Goal: Information Seeking & Learning: Learn about a topic

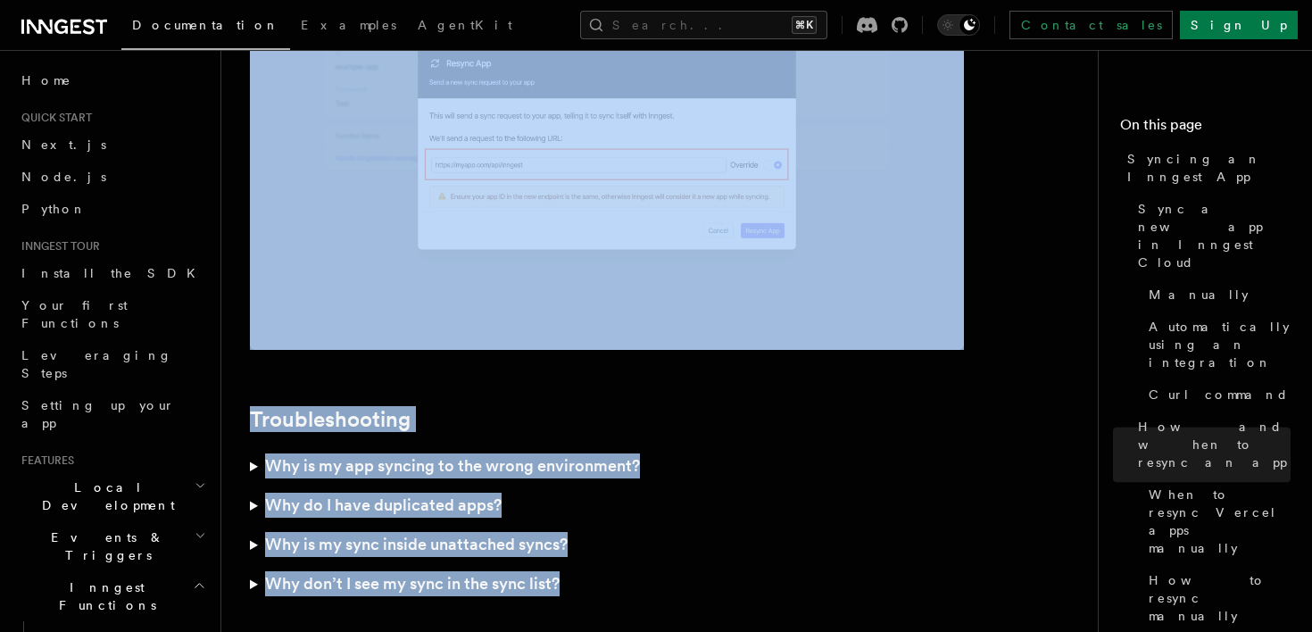
scroll to position [5296, 0]
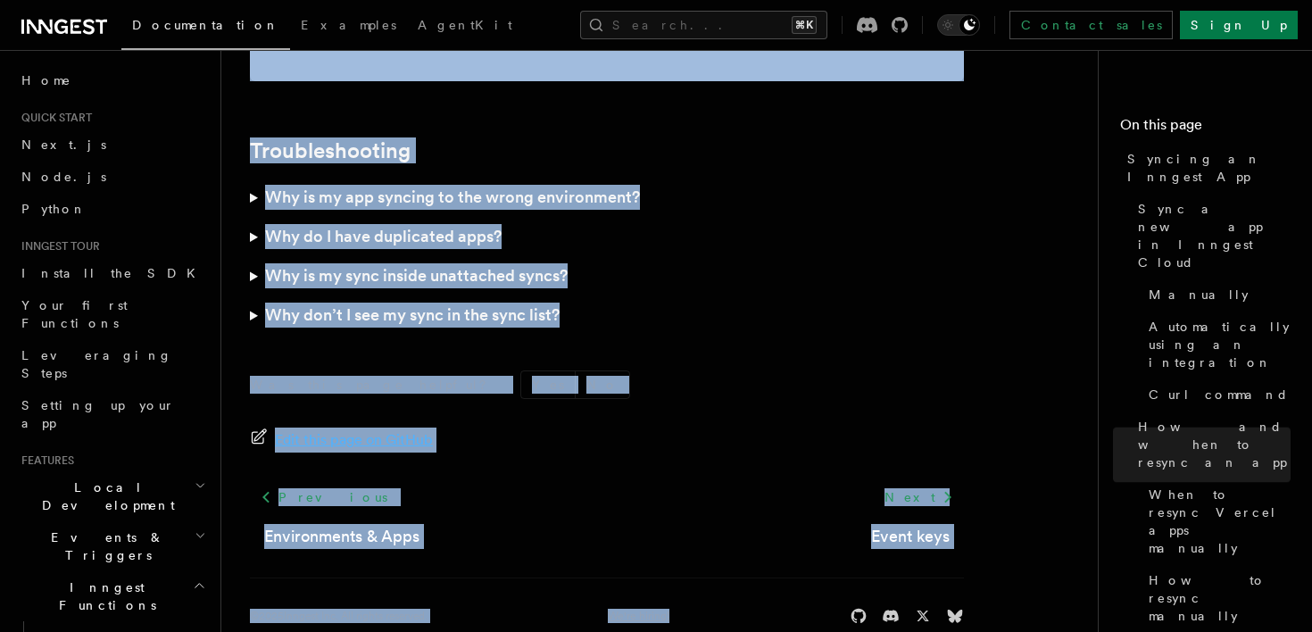
drag, startPoint x: 258, startPoint y: 113, endPoint x: 544, endPoint y: 705, distance: 657.1
click at [494, 185] on h3 "Why is my app syncing to the wrong environment?" at bounding box center [452, 197] width 375 height 25
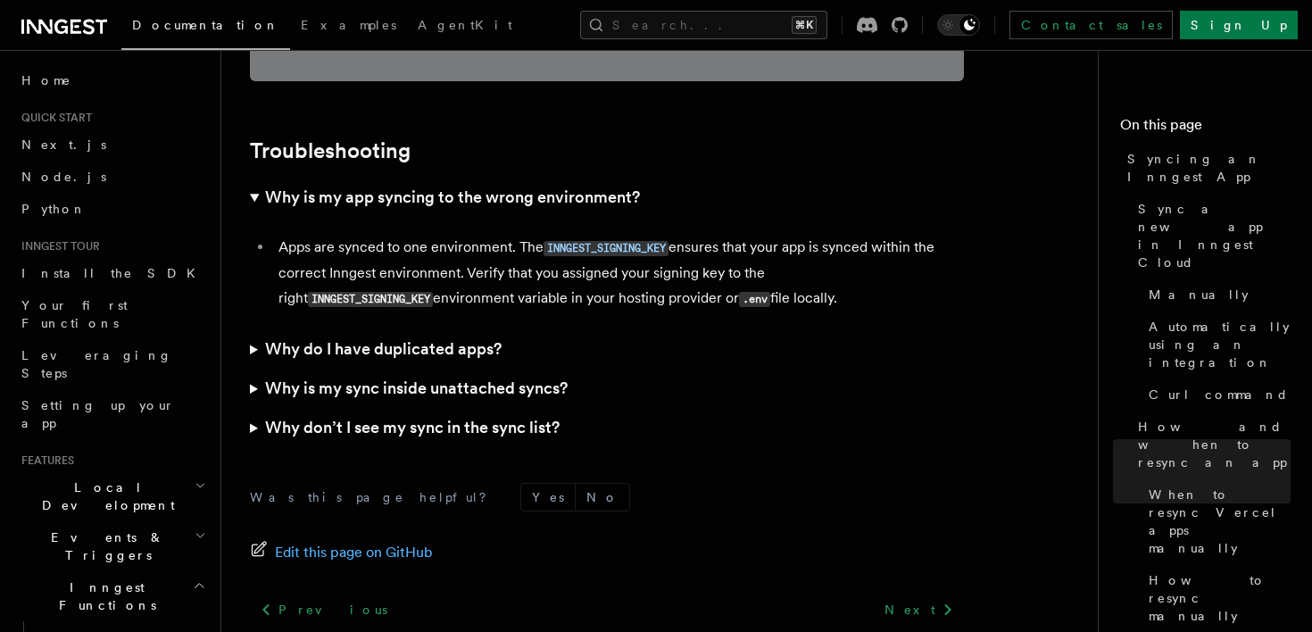
click at [375, 369] on summary "Why is my sync inside unattached syncs?" at bounding box center [607, 388] width 714 height 39
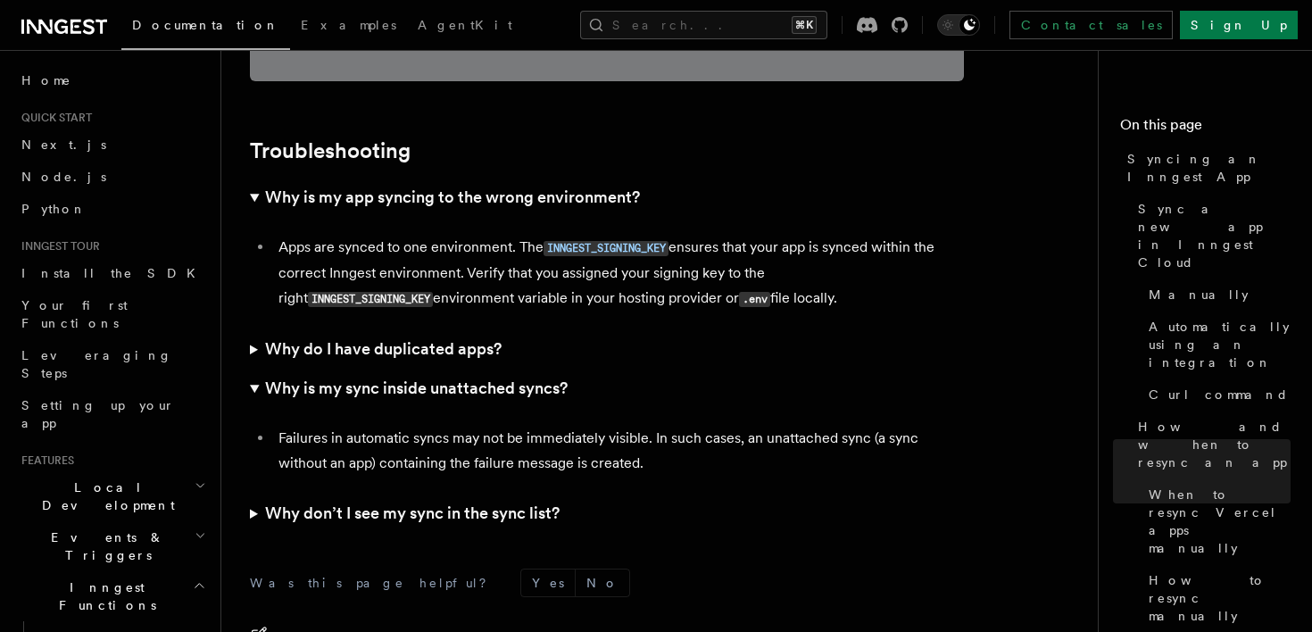
click at [382, 329] on summary "Why do I have duplicated apps?" at bounding box center [607, 348] width 714 height 39
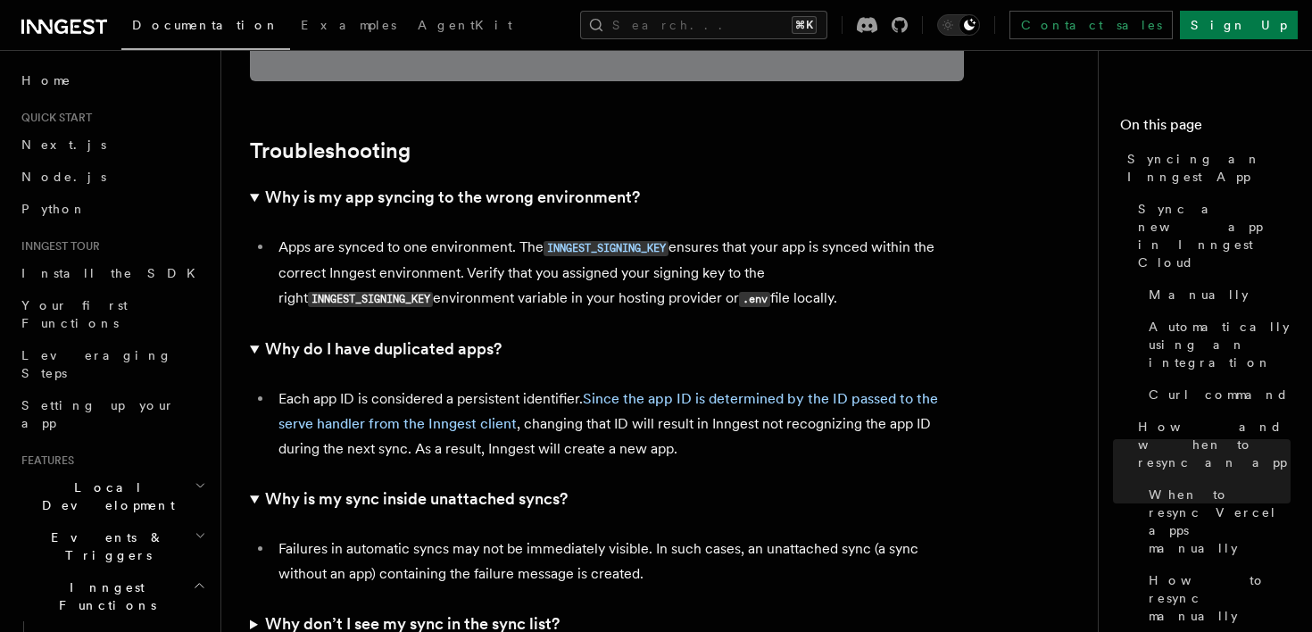
click at [360, 611] on h3 "Why don’t I see my sync in the sync list?" at bounding box center [412, 623] width 295 height 25
click at [783, 247] on li "Apps are synced to one environment. The INNGEST_SIGNING_KEY ensures that your a…" at bounding box center [618, 273] width 691 height 77
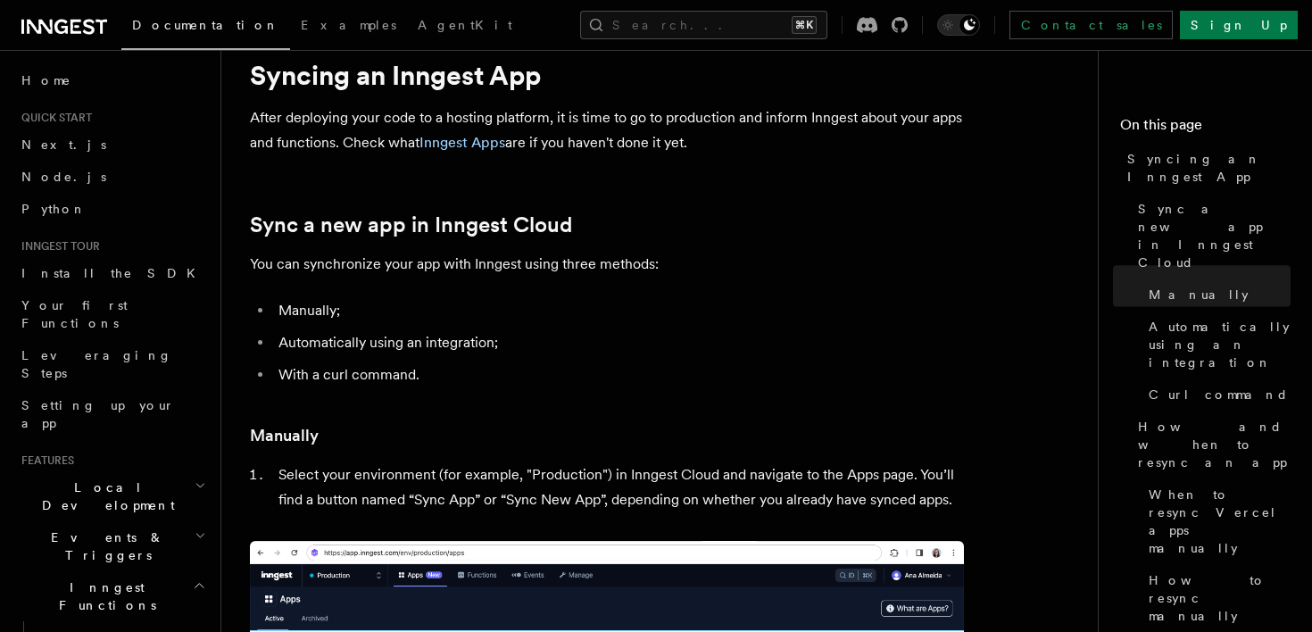
scroll to position [0, 0]
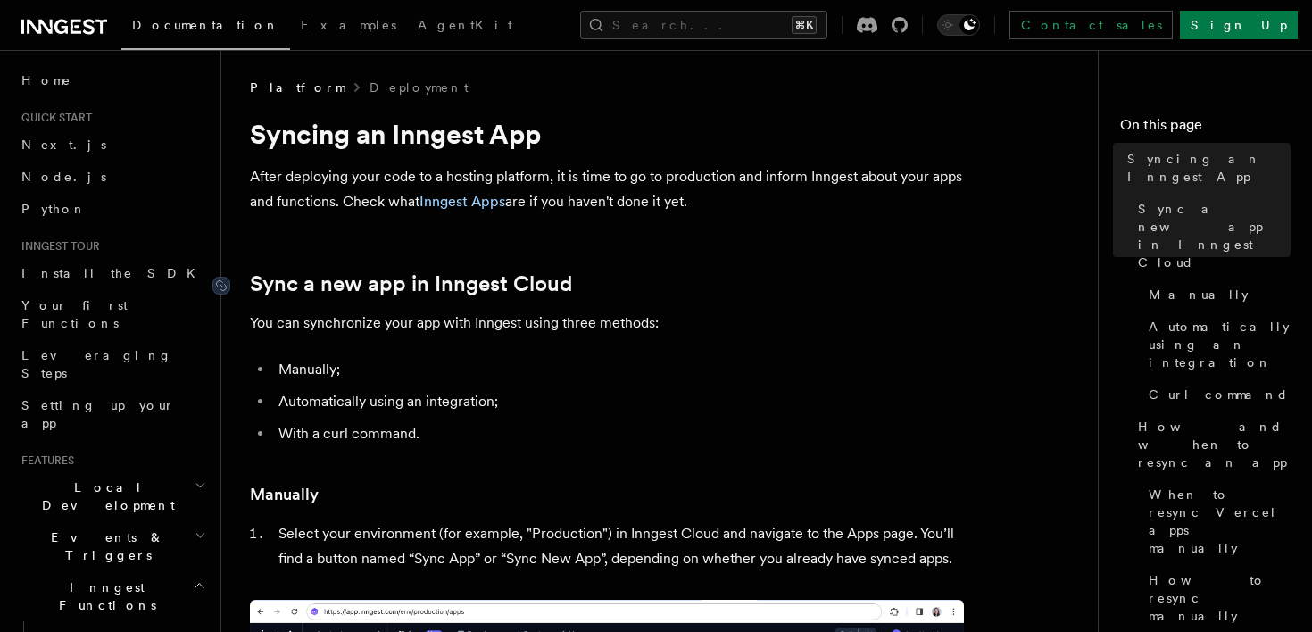
click at [542, 295] on link "Sync a new app in Inngest Cloud" at bounding box center [411, 283] width 322 height 25
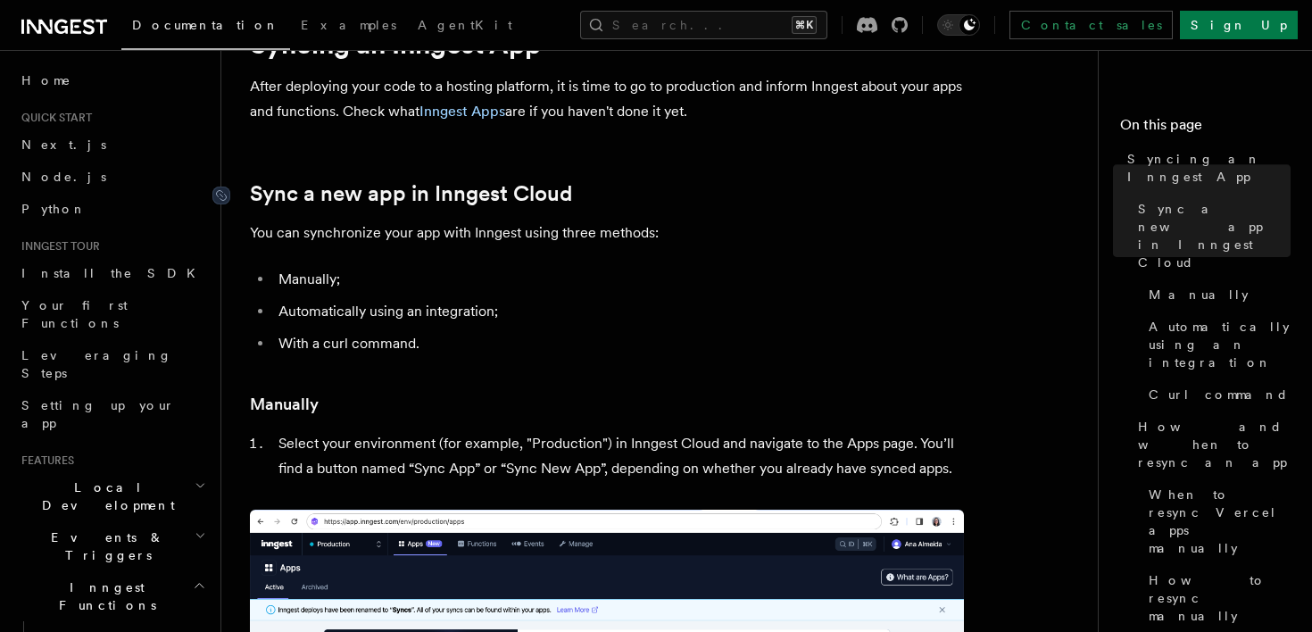
scroll to position [53, 0]
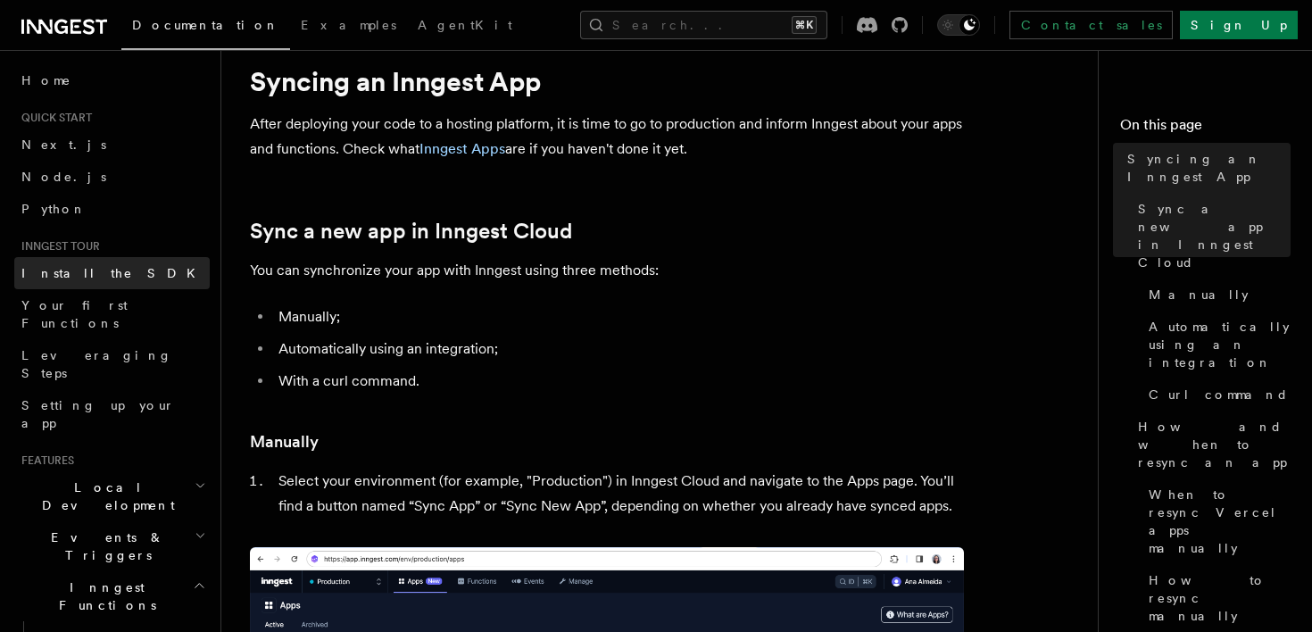
click at [109, 274] on link "Install the SDK" at bounding box center [111, 273] width 195 height 32
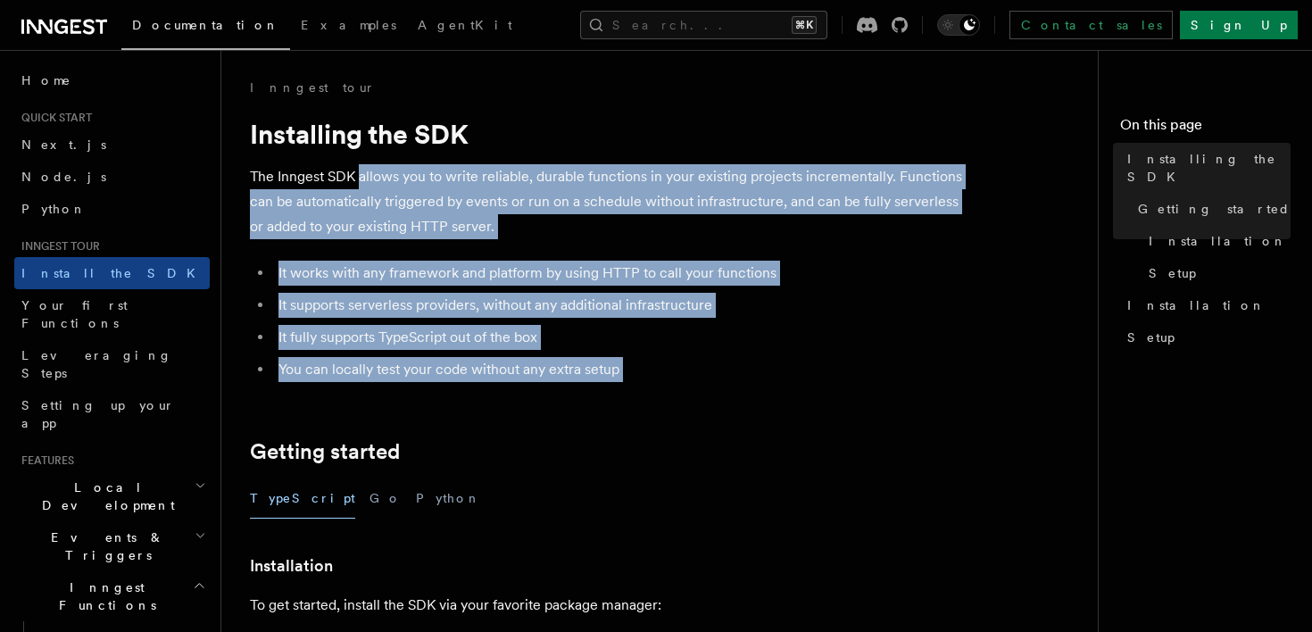
drag, startPoint x: 361, startPoint y: 185, endPoint x: 461, endPoint y: 415, distance: 250.7
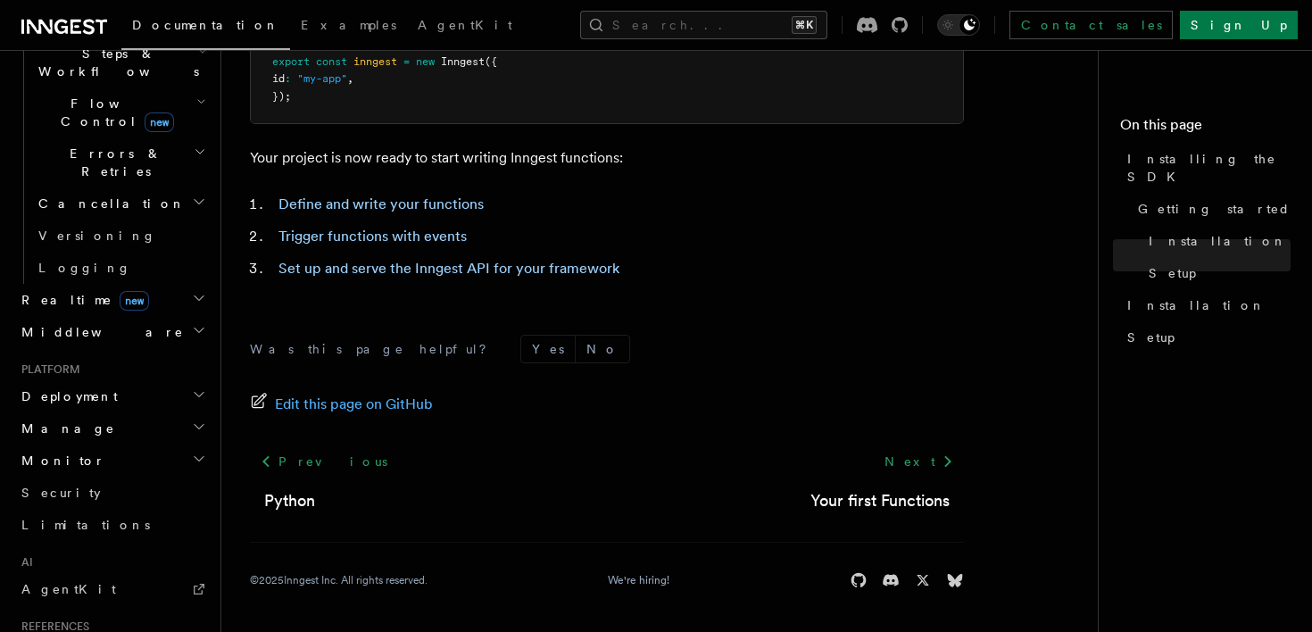
scroll to position [537, 0]
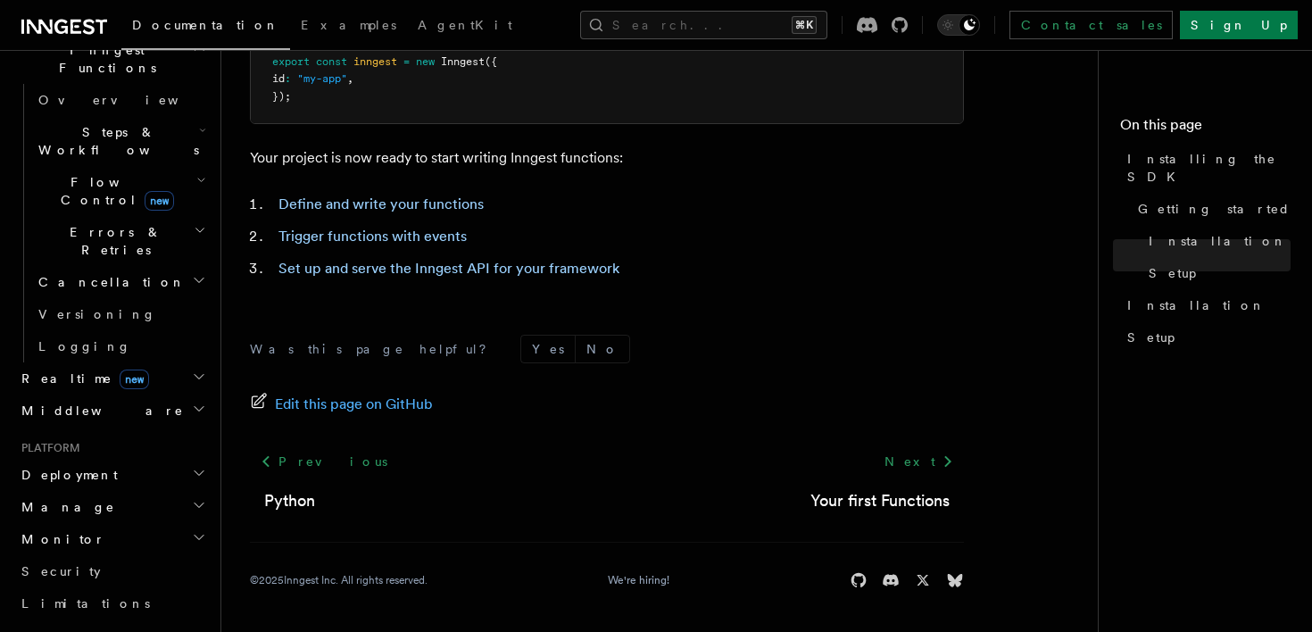
click at [122, 459] on h2 "Deployment" at bounding box center [111, 475] width 195 height 32
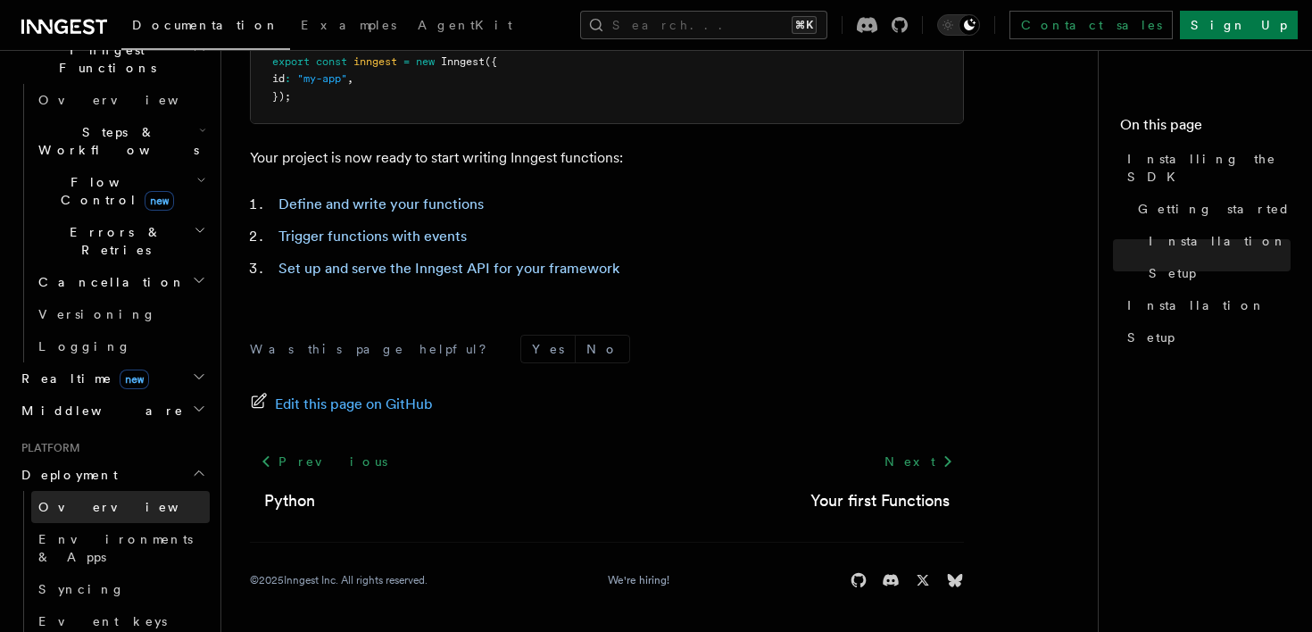
click at [112, 491] on link "Overview" at bounding box center [120, 507] width 179 height 32
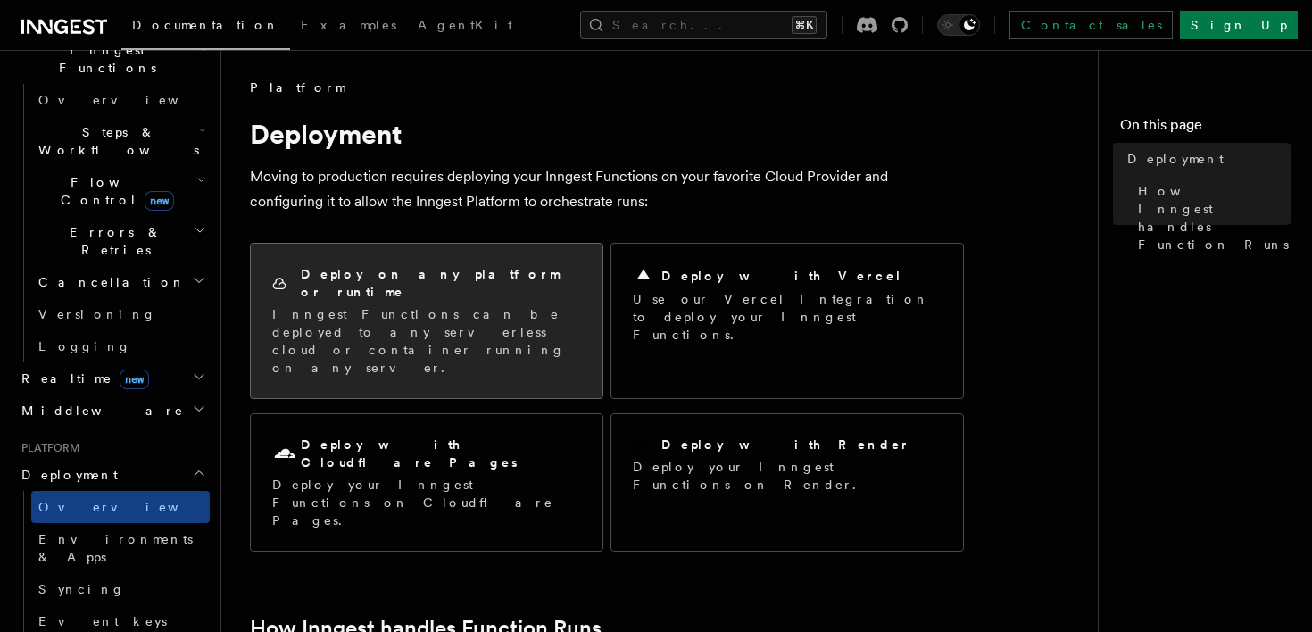
click at [554, 305] on p "Inngest Functions can be deployed to any serverless cloud or container running …" at bounding box center [426, 340] width 309 height 71
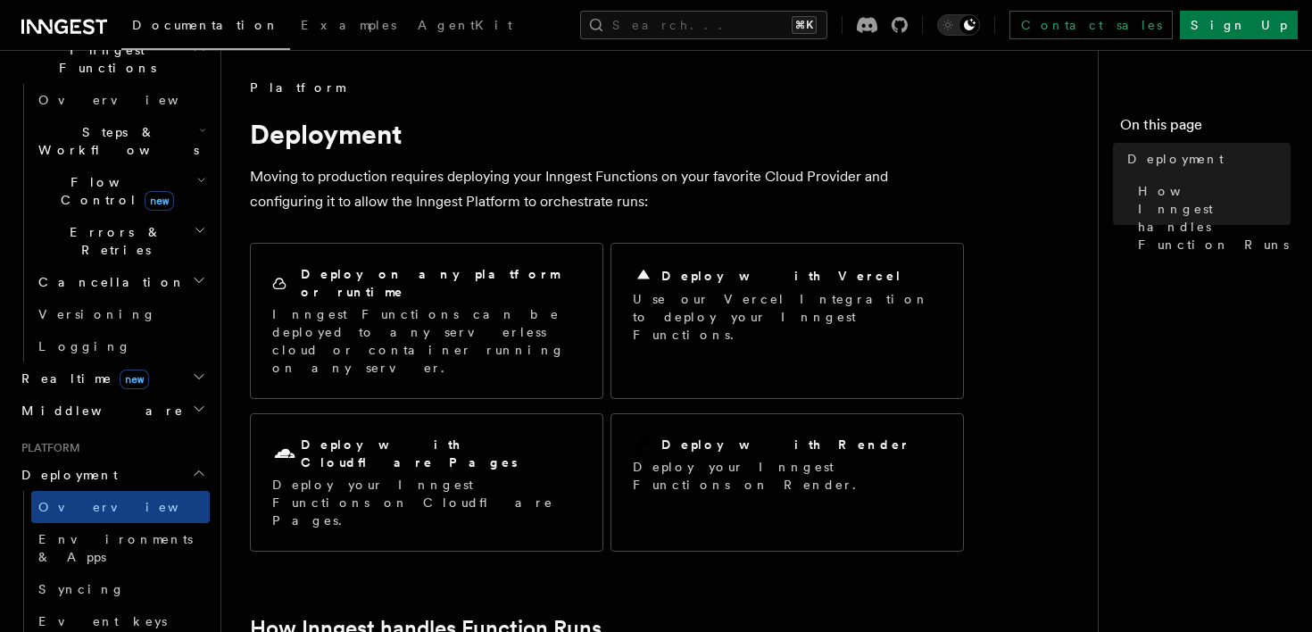
click at [112, 362] on h2 "Realtime new" at bounding box center [111, 378] width 195 height 32
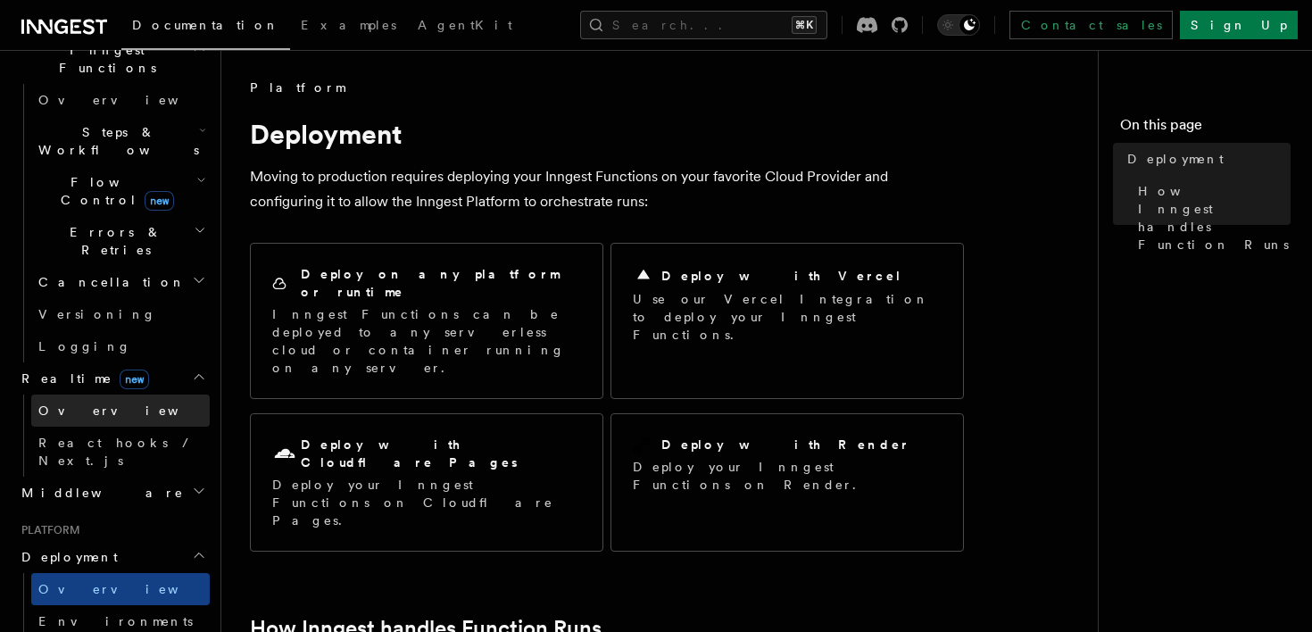
click at [100, 395] on link "Overview" at bounding box center [120, 411] width 179 height 32
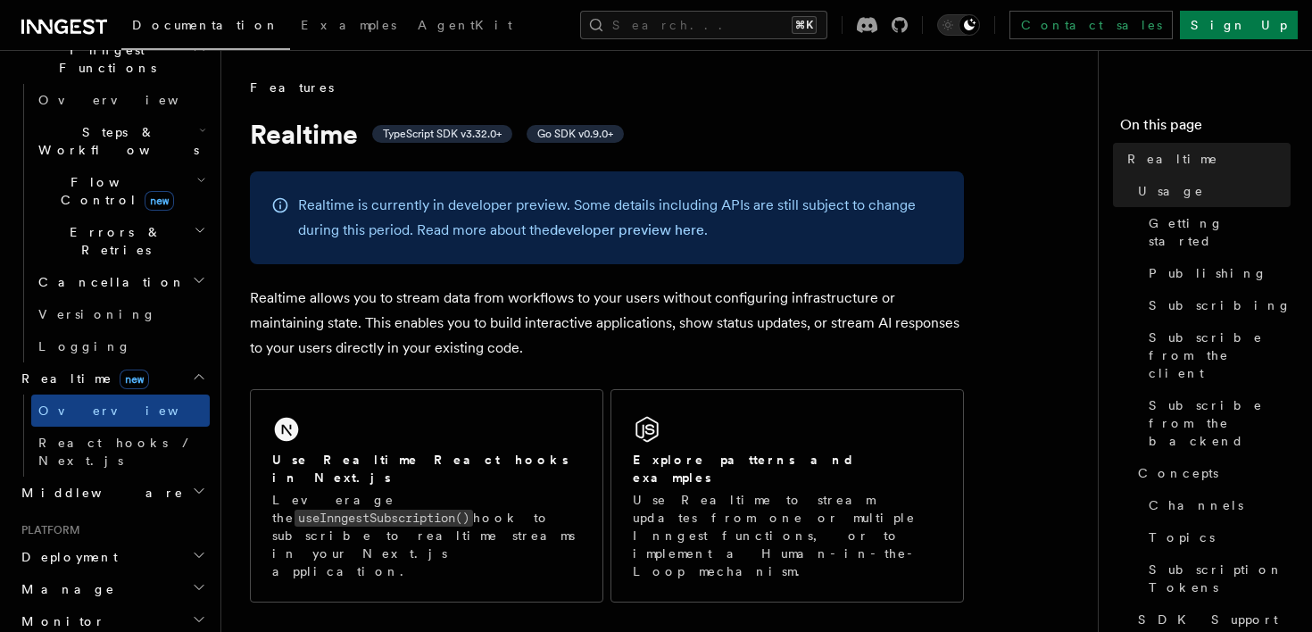
click at [341, 197] on p "Realtime is currently in developer preview. Some details including APIs are sti…" at bounding box center [620, 218] width 644 height 50
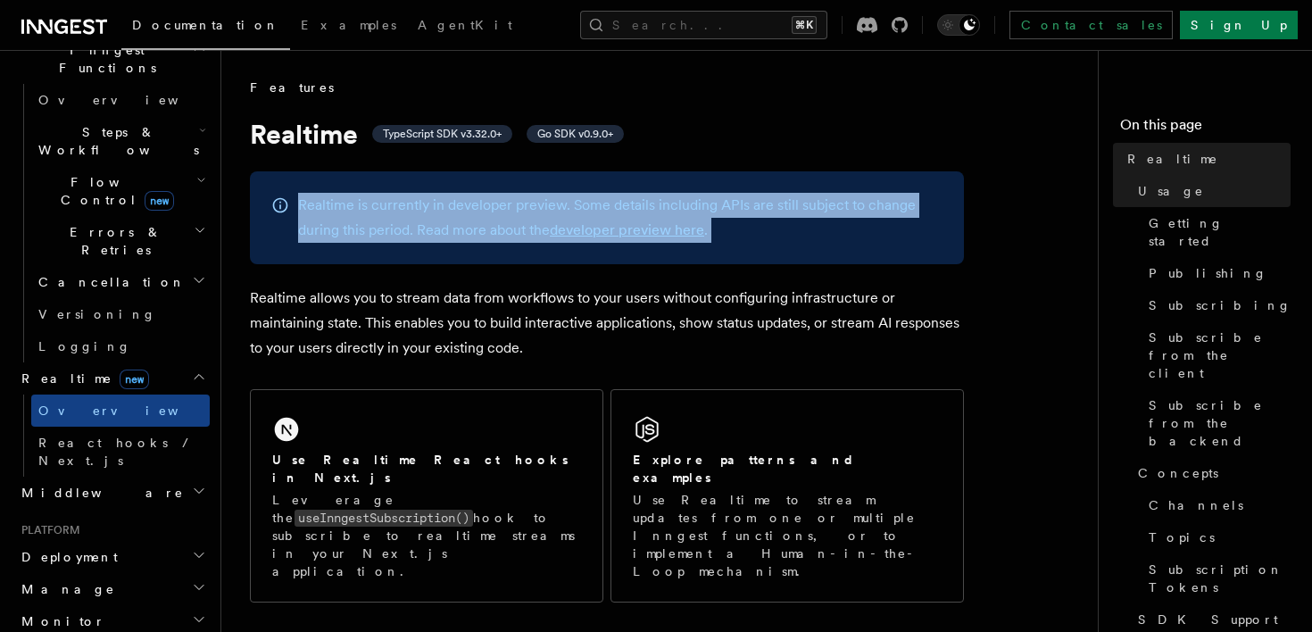
click at [341, 197] on p "Realtime is currently in developer preview. Some details including APIs are sti…" at bounding box center [620, 218] width 644 height 50
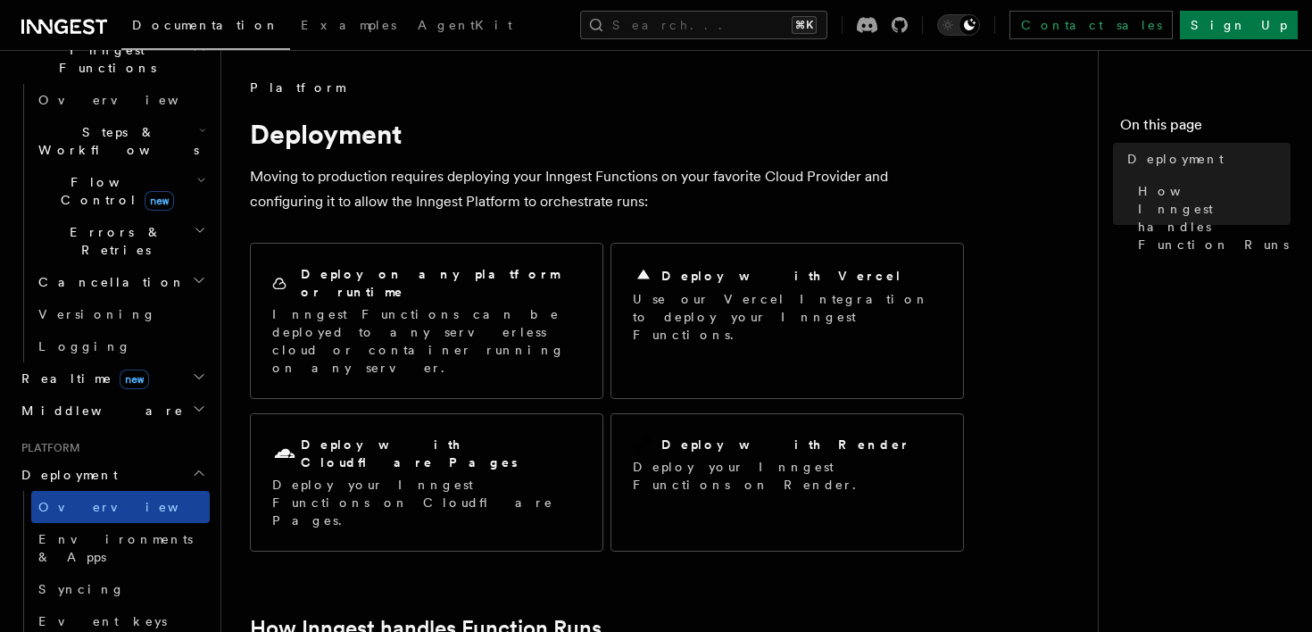
scroll to position [425, 0]
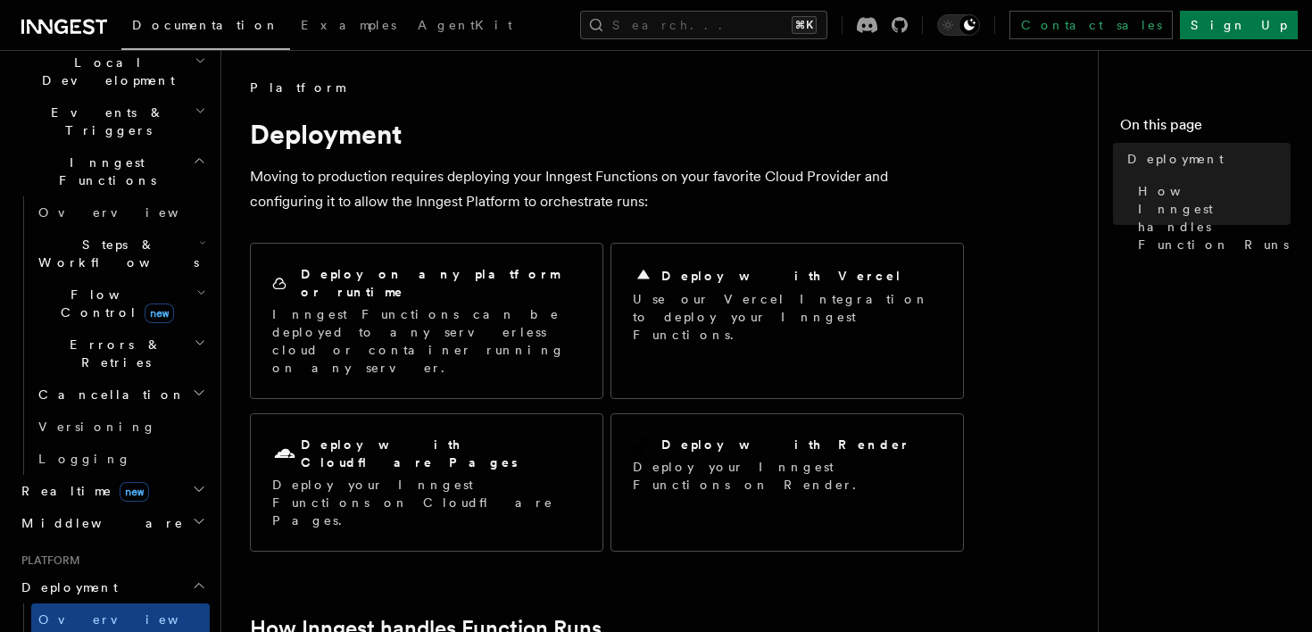
click at [132, 475] on h2 "Realtime new" at bounding box center [111, 491] width 195 height 32
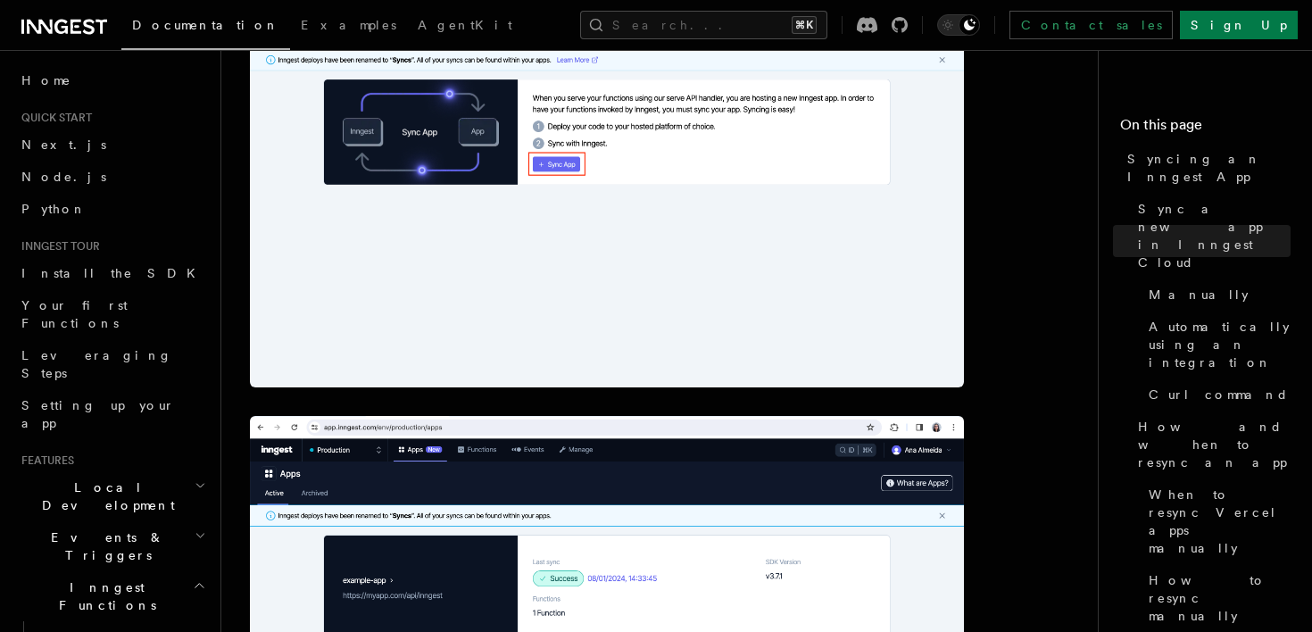
scroll to position [760, 0]
